Goal: Information Seeking & Learning: Learn about a topic

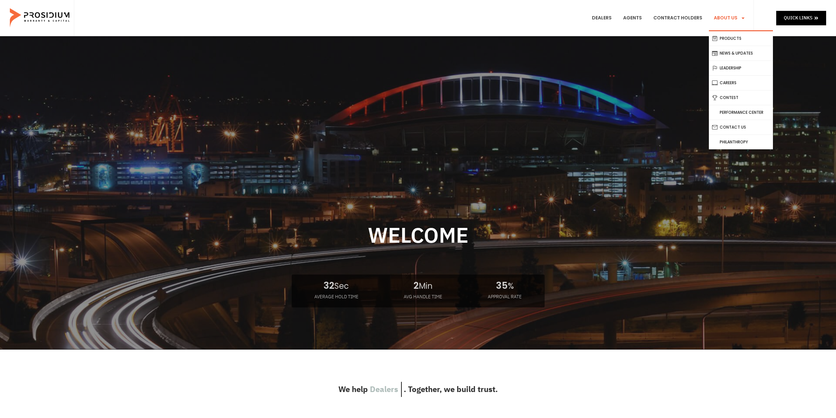
click at [731, 15] on link "About Us" at bounding box center [729, 18] width 41 height 24
click at [729, 36] on link "Products" at bounding box center [741, 38] width 64 height 14
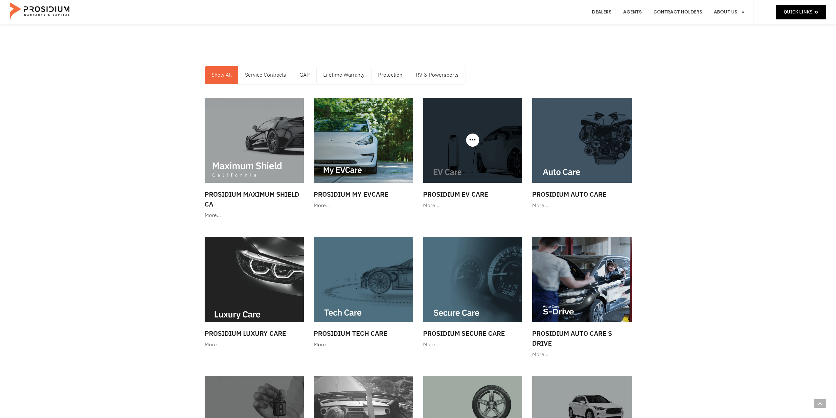
drag, startPoint x: 596, startPoint y: 310, endPoint x: 495, endPoint y: 174, distance: 169.5
